Goal: Task Accomplishment & Management: Use online tool/utility

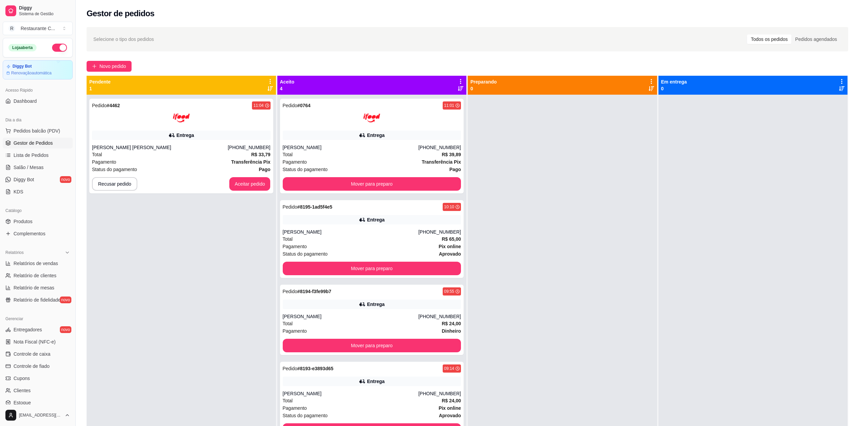
scroll to position [16, 0]
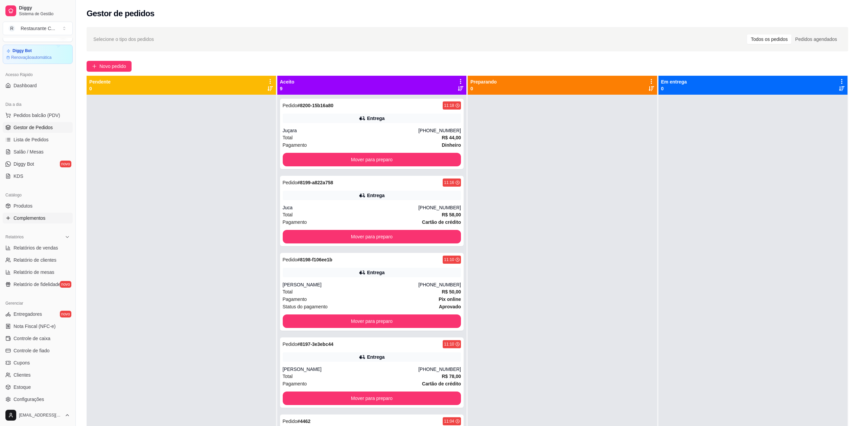
click at [35, 219] on span "Complementos" at bounding box center [30, 218] width 32 height 7
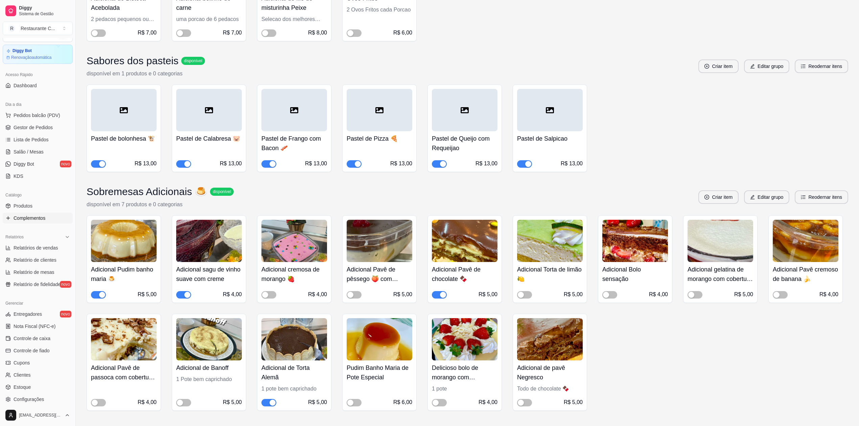
scroll to position [992, 0]
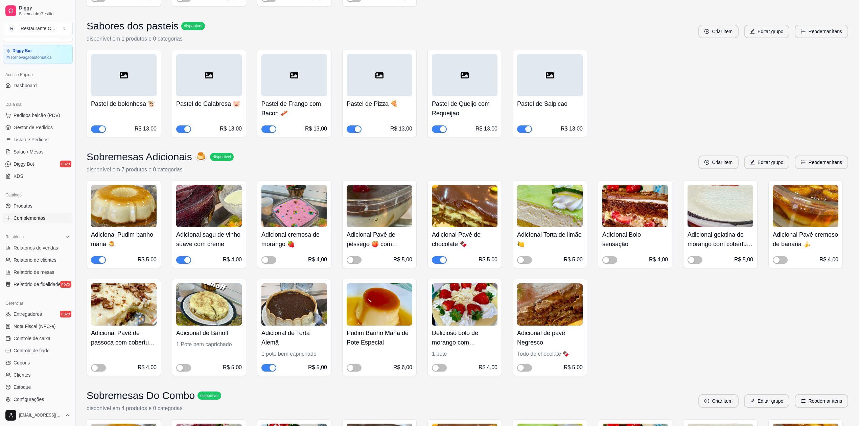
click at [434, 264] on span "button" at bounding box center [439, 259] width 15 height 7
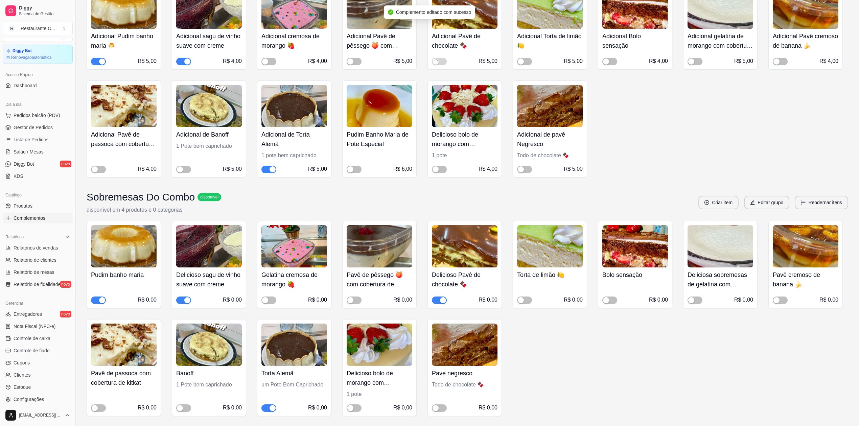
scroll to position [1218, 0]
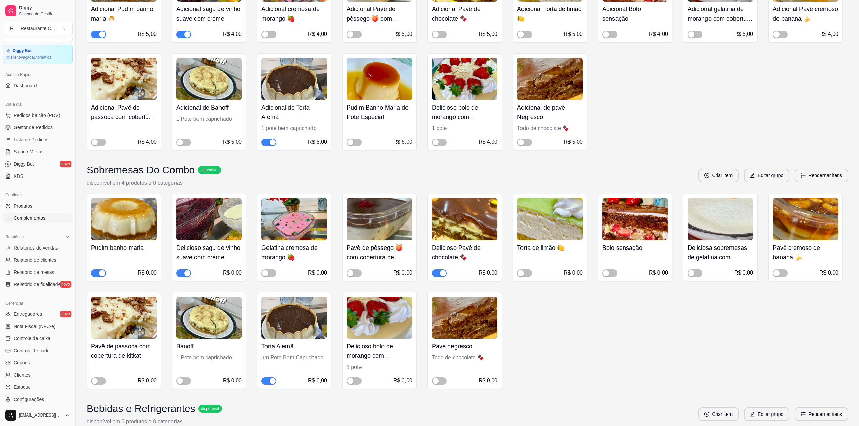
click at [439, 277] on button "button" at bounding box center [439, 273] width 15 height 7
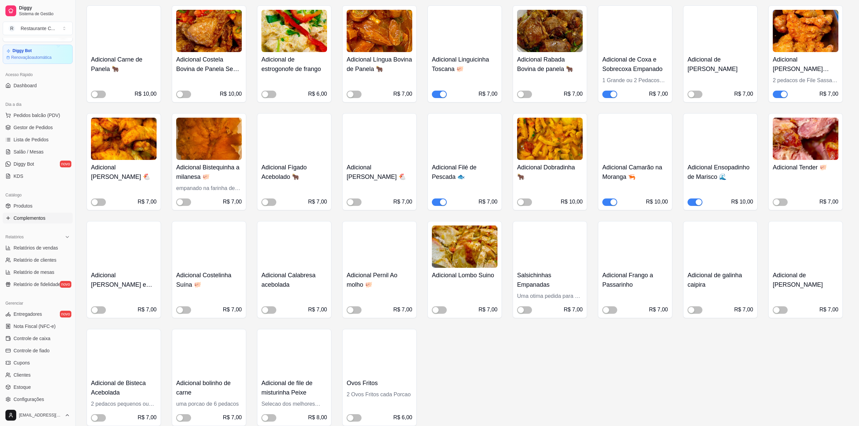
scroll to position [562, 0]
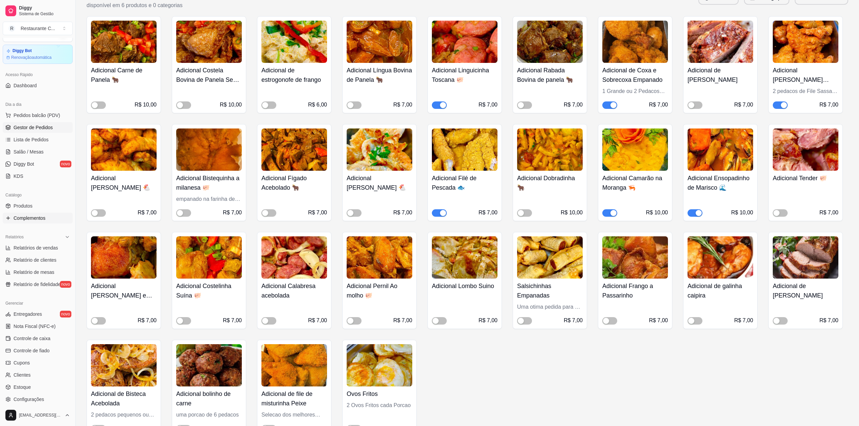
click at [32, 130] on span "Gestor de Pedidos" at bounding box center [33, 127] width 39 height 7
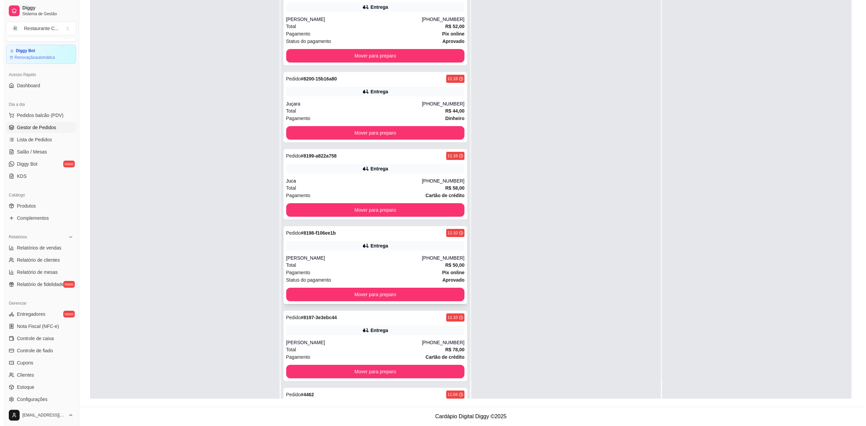
scroll to position [485, 0]
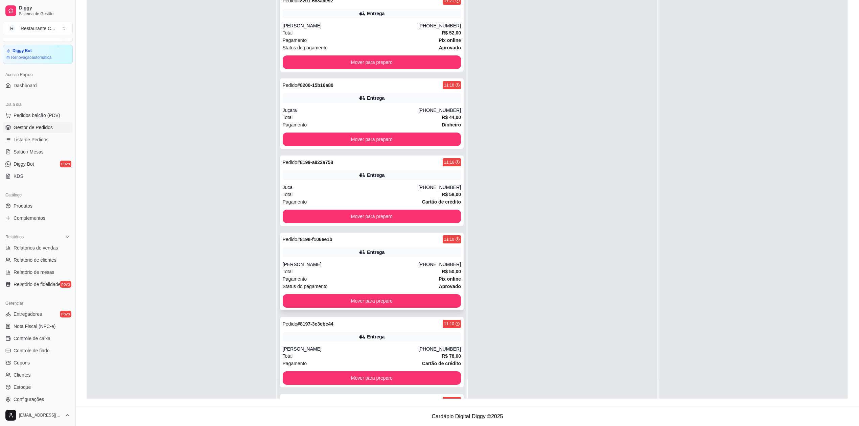
click at [345, 265] on div "[PERSON_NAME]" at bounding box center [351, 264] width 136 height 7
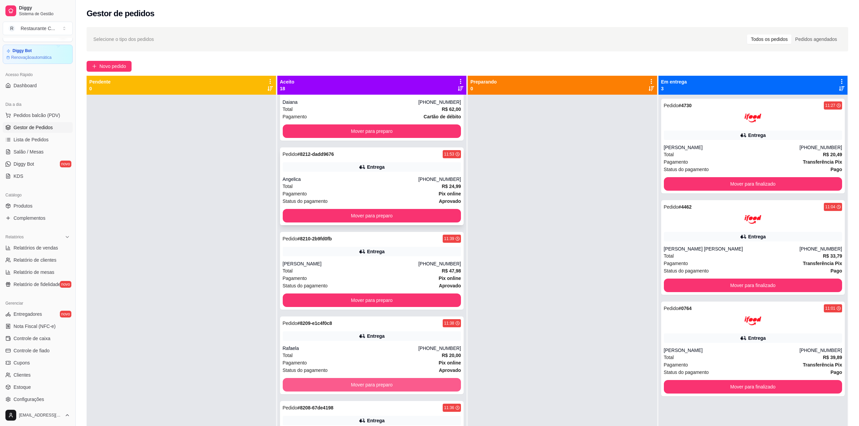
scroll to position [0, 0]
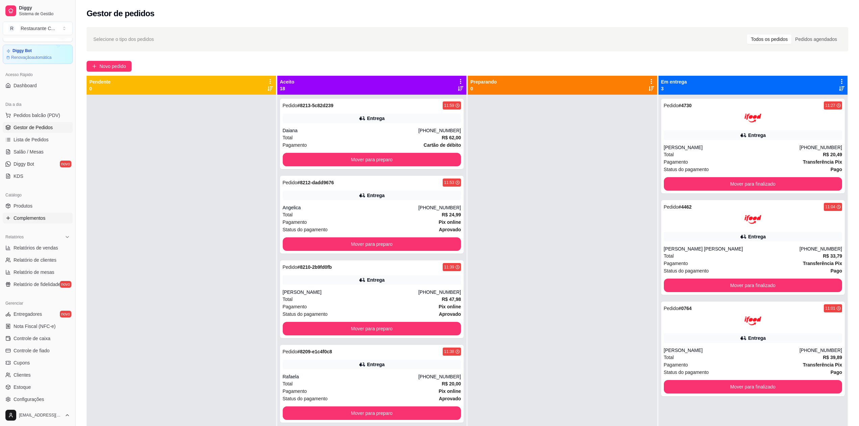
click at [37, 217] on span "Complementos" at bounding box center [30, 218] width 32 height 7
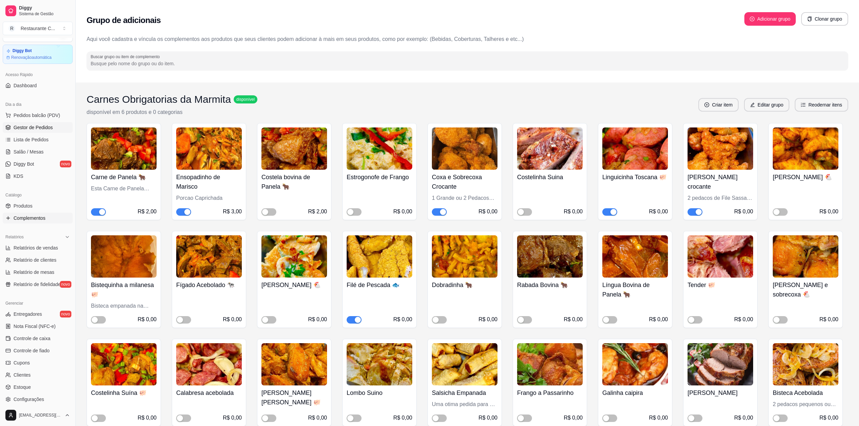
click at [34, 130] on span "Gestor de Pedidos" at bounding box center [33, 127] width 39 height 7
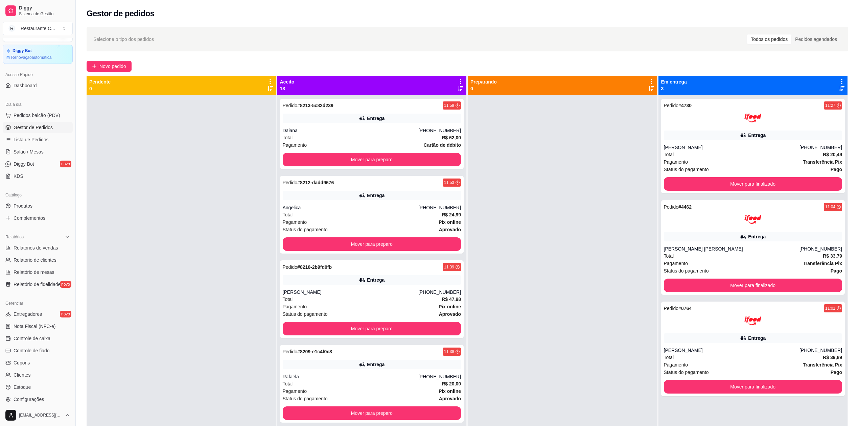
click at [459, 81] on icon at bounding box center [461, 81] width 6 height 6
click at [431, 109] on span "Com essa opção você tem a opção de mover todos os pedidos que estão em uma etap…" at bounding box center [405, 106] width 100 height 16
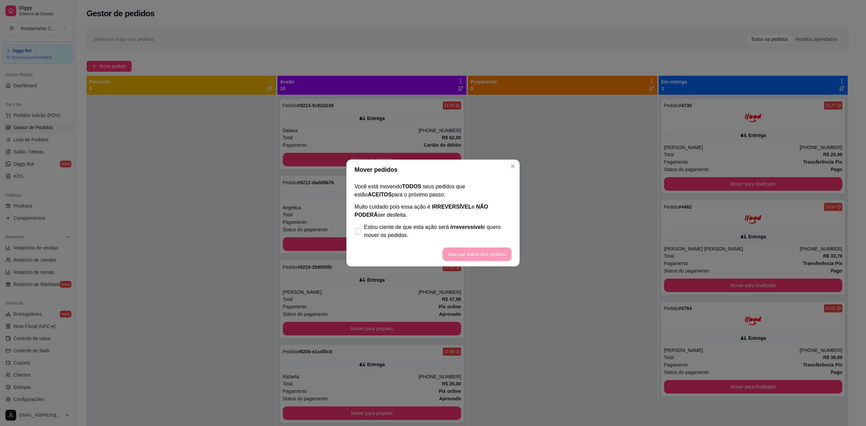
click at [363, 239] on label "Estou ciente de que esta ação será irreverssível e quero mover os pedidos." at bounding box center [433, 232] width 162 height 22
click at [359, 237] on input "Estou ciente de que esta ação será irreverssível e quero mover os pedidos." at bounding box center [356, 235] width 4 height 4
checkbox input "true"
click at [457, 253] on button "Avançar status dos pedidos" at bounding box center [477, 254] width 67 height 13
